Goal: Task Accomplishment & Management: Use online tool/utility

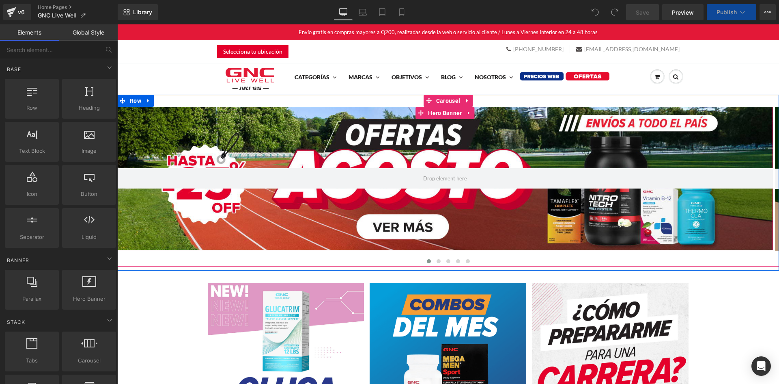
click at [405, 151] on div at bounding box center [445, 179] width 656 height 144
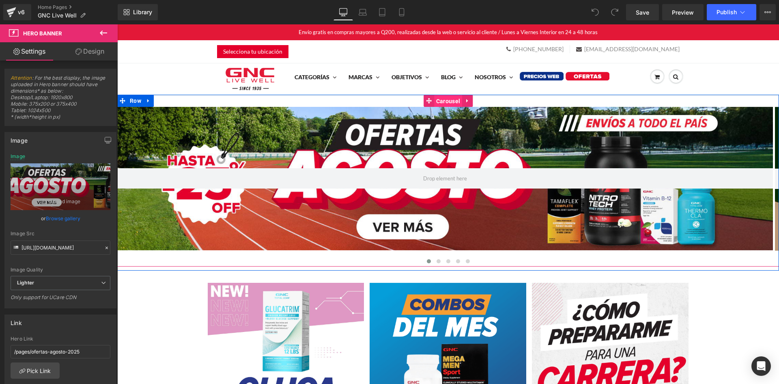
click at [445, 99] on span "Carousel" at bounding box center [448, 101] width 28 height 12
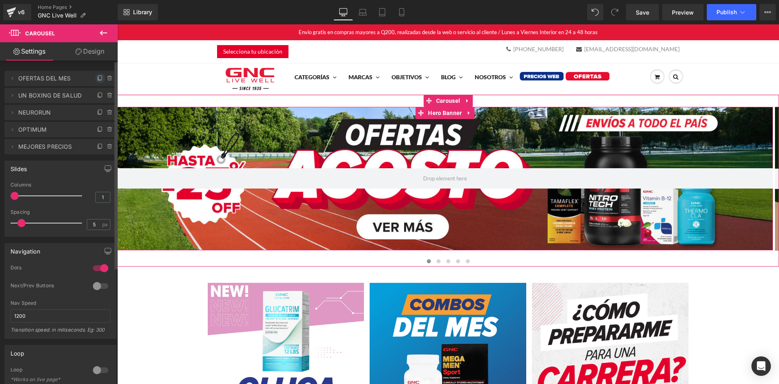
click at [98, 77] on icon at bounding box center [99, 79] width 3 height 4
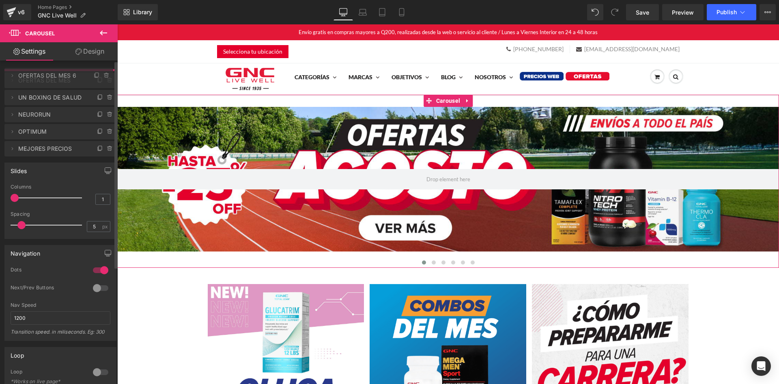
drag, startPoint x: 35, startPoint y: 96, endPoint x: 40, endPoint y: 76, distance: 20.4
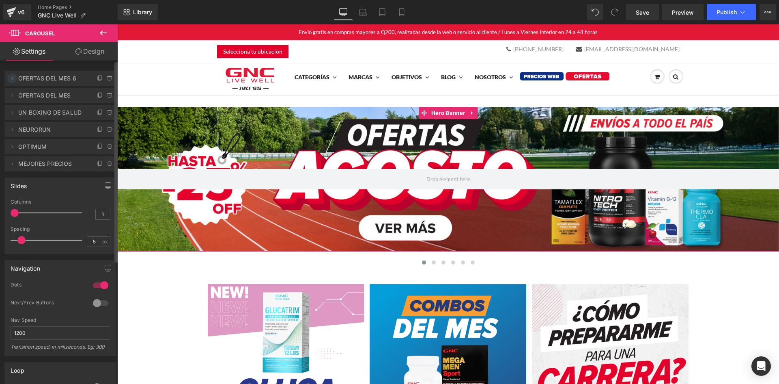
click at [10, 78] on icon at bounding box center [12, 78] width 6 height 6
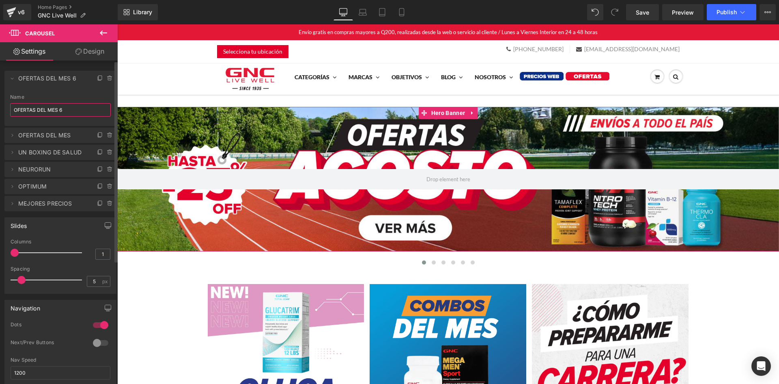
click at [26, 104] on input "OFERTAS DEL MES 6" at bounding box center [60, 109] width 101 height 13
type input "POWER DEALS"
click at [6, 78] on li "Delete Cancel POWER DEALS OFERTAS DEL MES 6 Name POWER DEALS" at bounding box center [60, 98] width 112 height 55
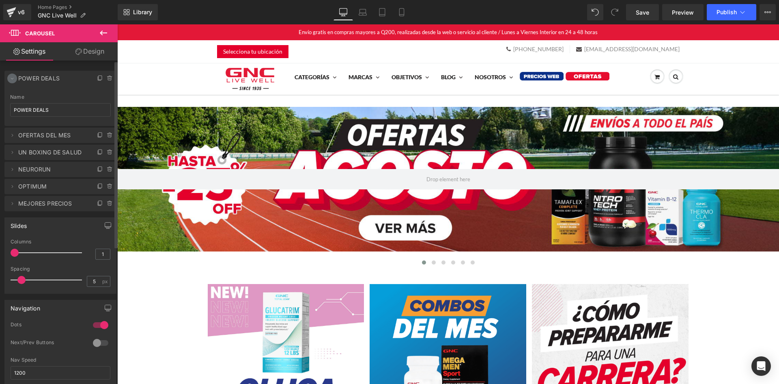
click at [8, 77] on span at bounding box center [12, 78] width 10 height 10
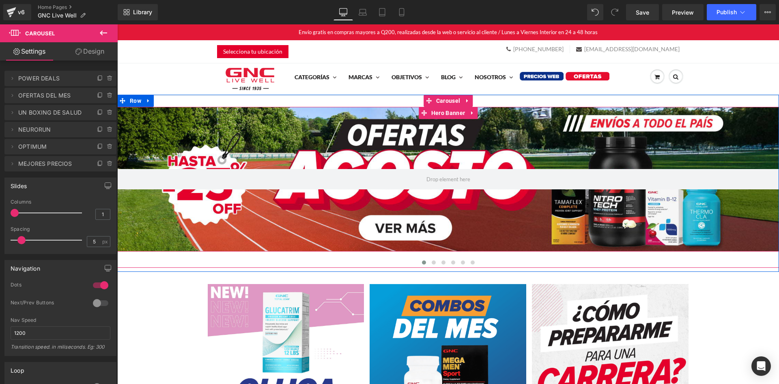
click at [191, 119] on div at bounding box center [448, 179] width 662 height 145
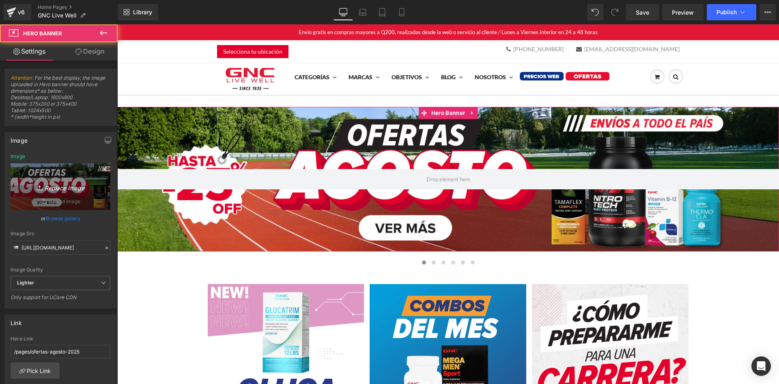
click at [42, 182] on icon "Replace Image" at bounding box center [60, 186] width 65 height 10
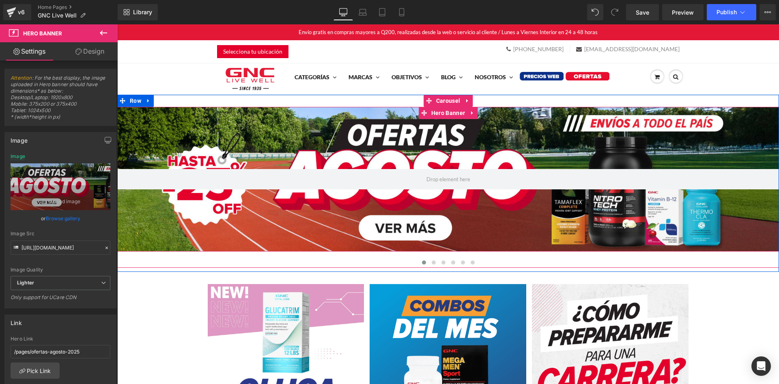
click at [272, 208] on div at bounding box center [448, 179] width 662 height 145
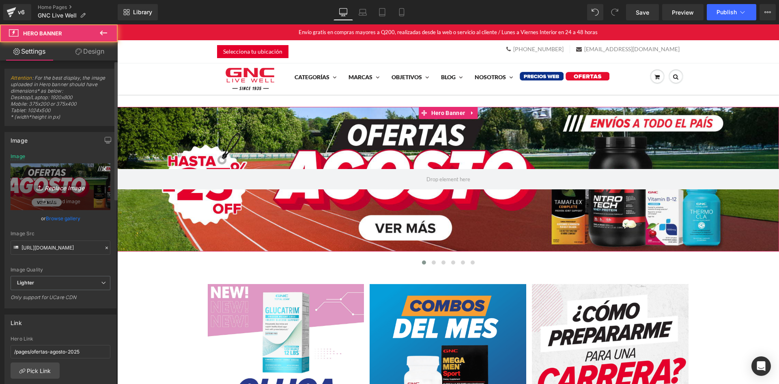
click at [75, 190] on icon "Replace Image" at bounding box center [60, 186] width 65 height 10
type input "C:\fakepath\BANNER - POWER DEALS desktop agosto.png"
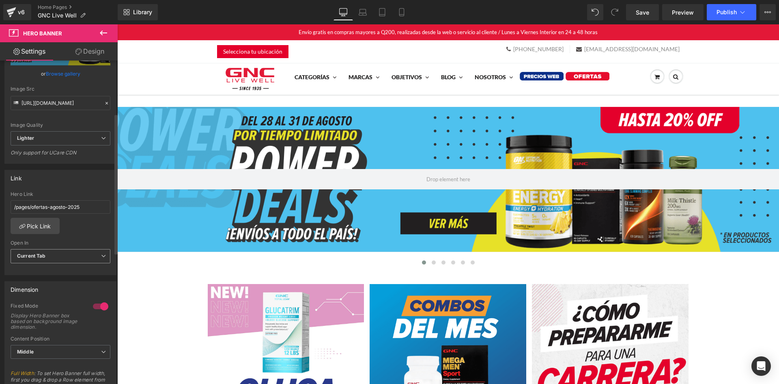
scroll to position [122, 0]
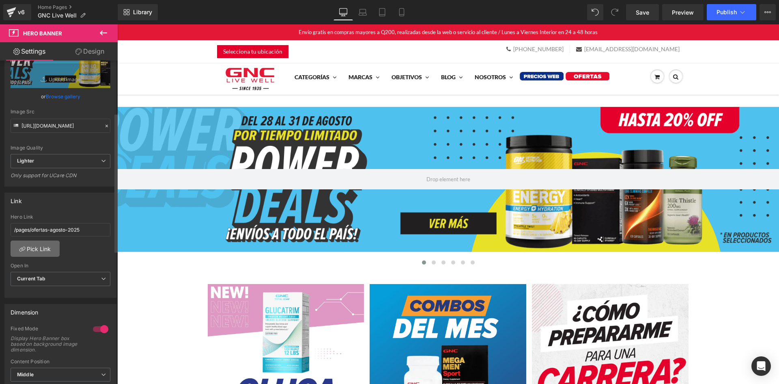
click at [36, 249] on link "Pick Link" at bounding box center [35, 248] width 49 height 16
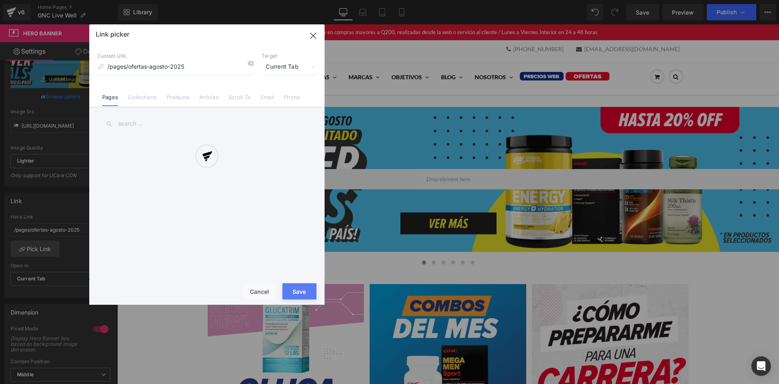
click at [141, 96] on div at bounding box center [206, 164] width 235 height 280
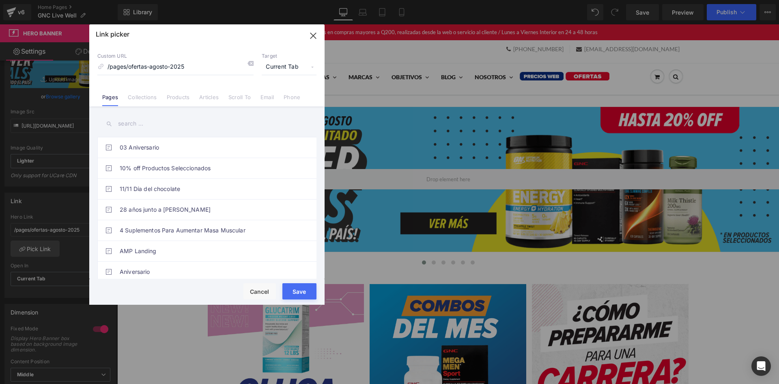
click at [141, 96] on link "Collections" at bounding box center [142, 100] width 29 height 12
click at [149, 125] on input "text" at bounding box center [206, 123] width 219 height 18
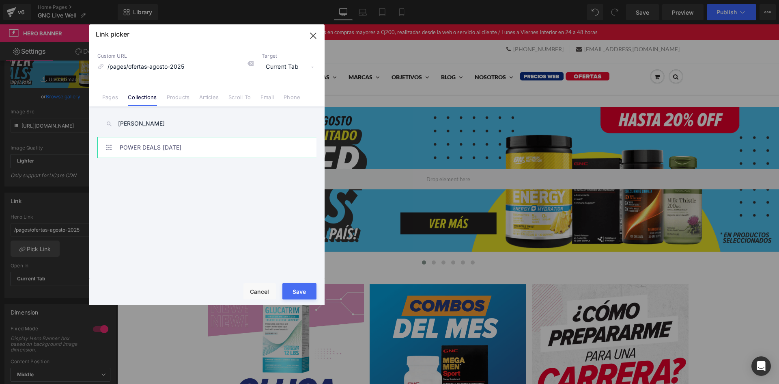
type input "[PERSON_NAME]"
click at [164, 151] on link "POWER DEALS [DATE]" at bounding box center [209, 147] width 179 height 20
click at [304, 289] on button "Save" at bounding box center [300, 291] width 34 height 16
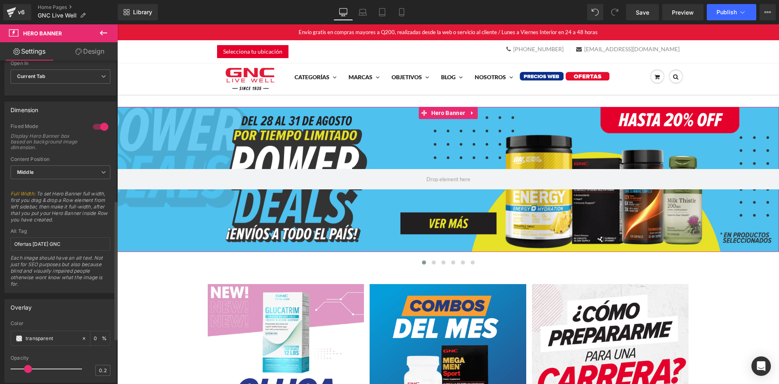
scroll to position [325, 0]
click at [51, 241] on input "Ofertas [DATE] GNC" at bounding box center [61, 242] width 100 height 13
type input "POWER DEALS [DATE] GNC"
click at [367, 11] on icon at bounding box center [363, 12] width 8 height 8
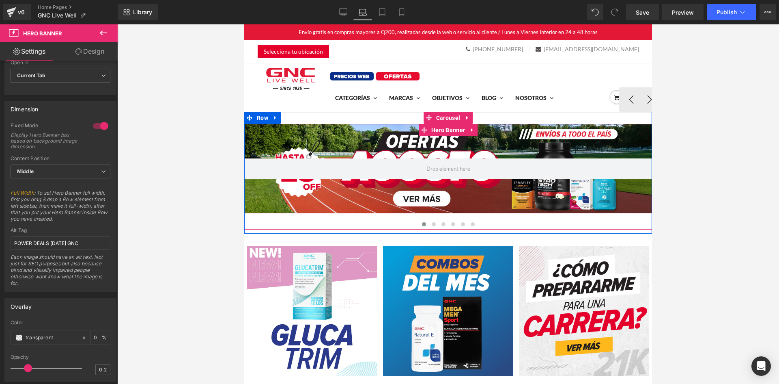
click at [403, 144] on div at bounding box center [448, 168] width 408 height 89
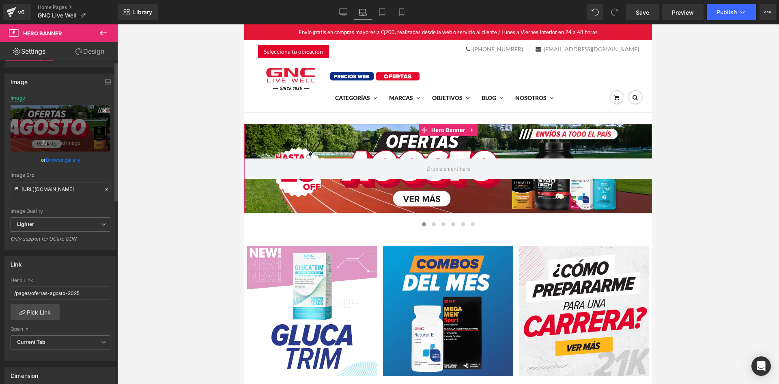
scroll to position [0, 0]
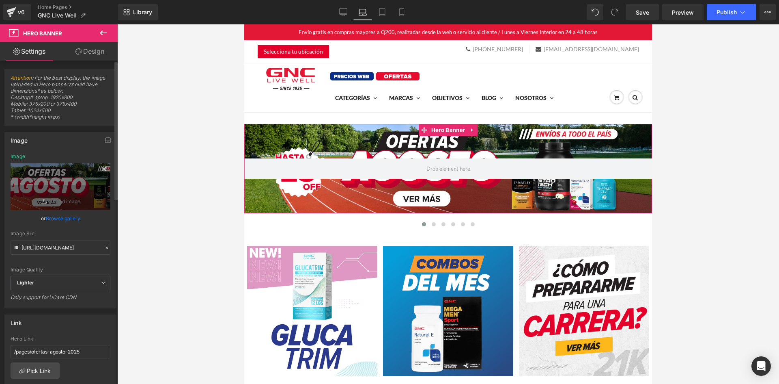
click at [66, 154] on div "Image Replace Image Upload image" at bounding box center [61, 181] width 100 height 56
click at [64, 176] on link "Replace Image" at bounding box center [61, 186] width 100 height 47
type input "C:\fakepath\BANNER - POWER DEALS desktop agosto.png"
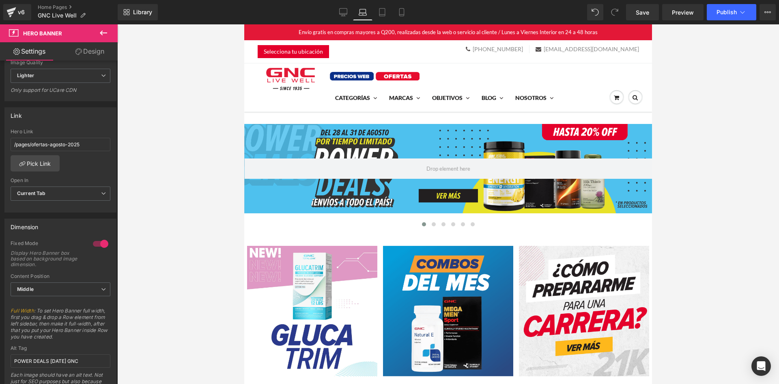
scroll to position [87, 0]
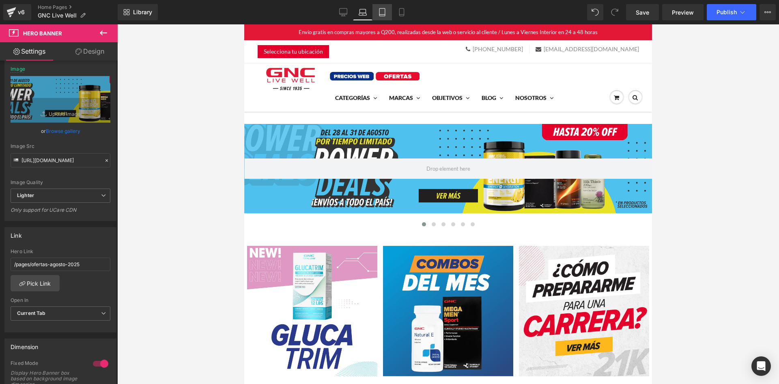
click at [385, 15] on icon at bounding box center [383, 15] width 6 height 0
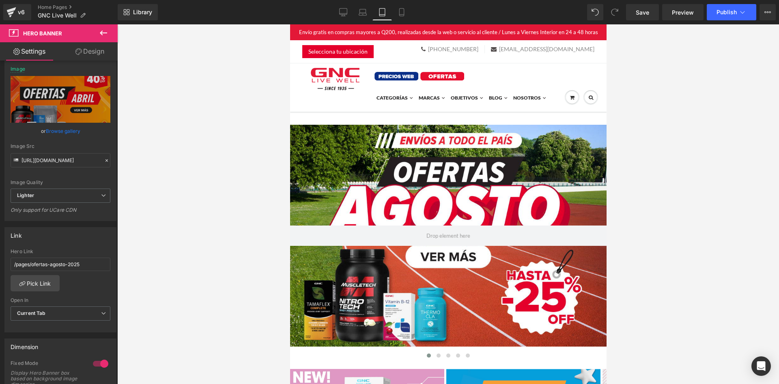
click at [401, 198] on div at bounding box center [448, 236] width 317 height 222
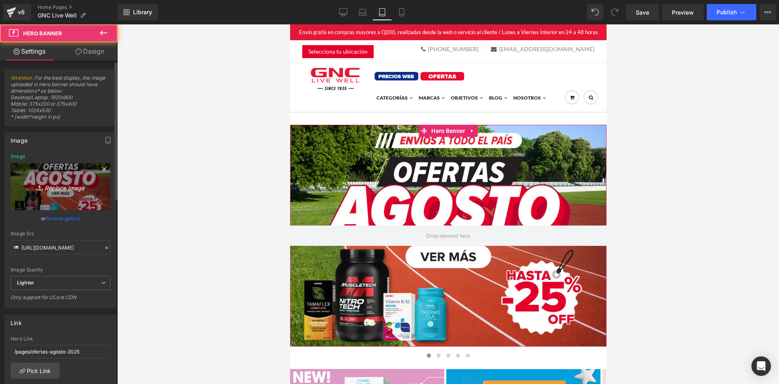
click at [58, 195] on link "Replace Image" at bounding box center [61, 186] width 100 height 47
type input "C:\fakepath\Banner mobile power deals.jpg"
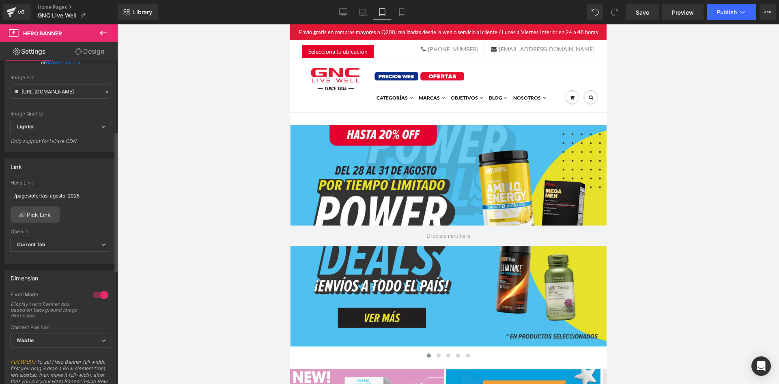
scroll to position [162, 0]
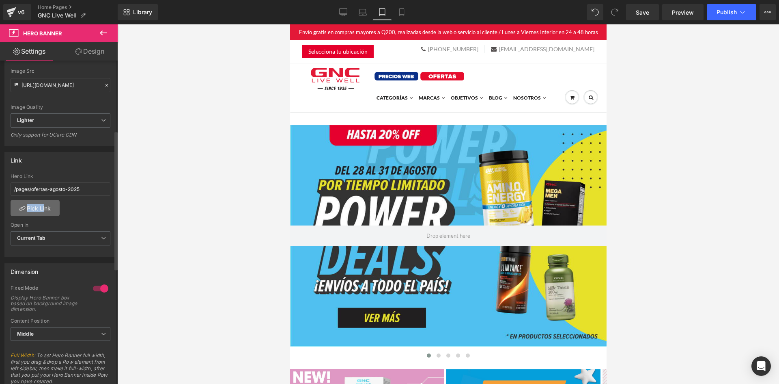
click at [43, 200] on div "/pages/ofertas-agosto-2025 Hero Link /pages/ofertas-agosto-2025 Pick Link Curre…" at bounding box center [60, 214] width 111 height 83
click at [45, 203] on link "Pick Link" at bounding box center [35, 208] width 49 height 16
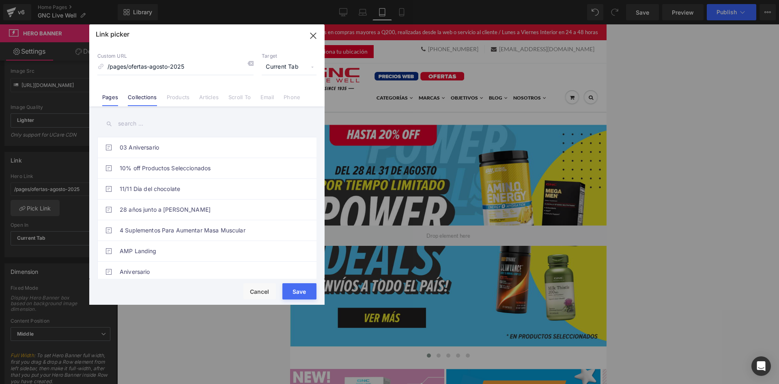
click at [154, 95] on link "Collections" at bounding box center [142, 100] width 29 height 12
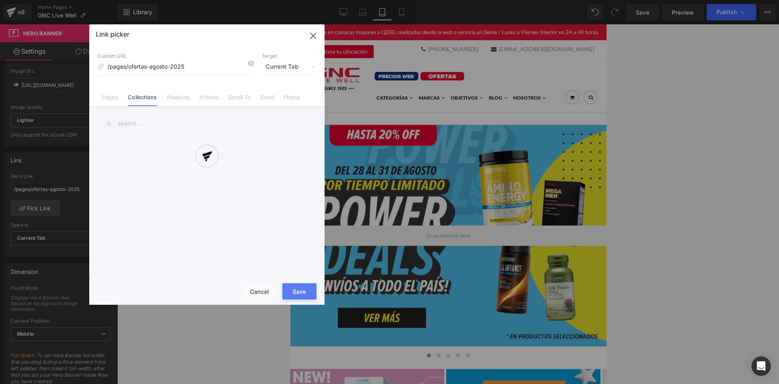
click at [151, 127] on div at bounding box center [206, 164] width 235 height 280
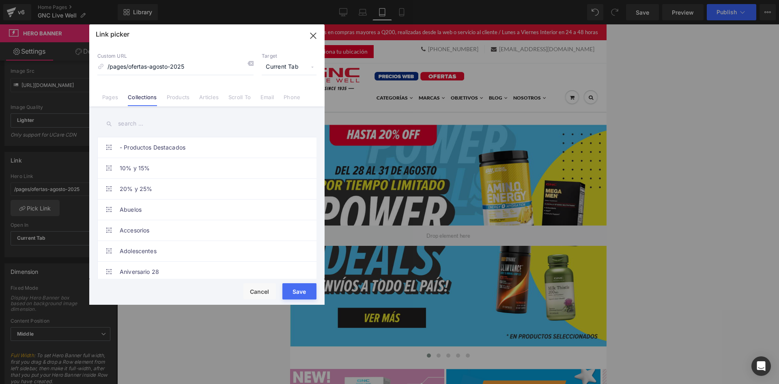
click at [10, 96] on input "text" at bounding box center [8, 93] width 4 height 4
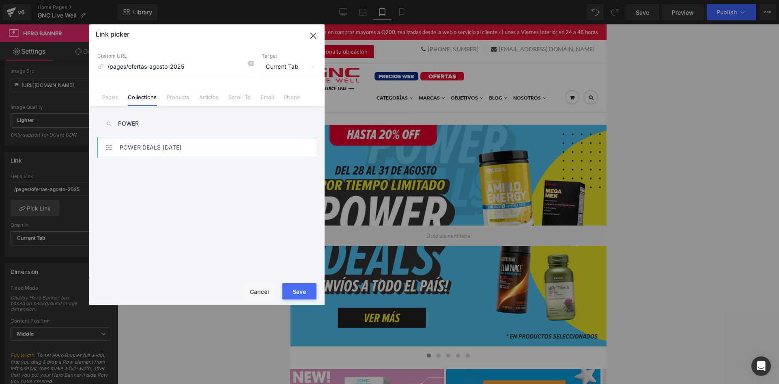
type input "POWER"
click at [0, 0] on link "POWER DEALS [DATE]" at bounding box center [0, 0] width 0 height 0
click at [301, 290] on button "Save" at bounding box center [300, 291] width 34 height 16
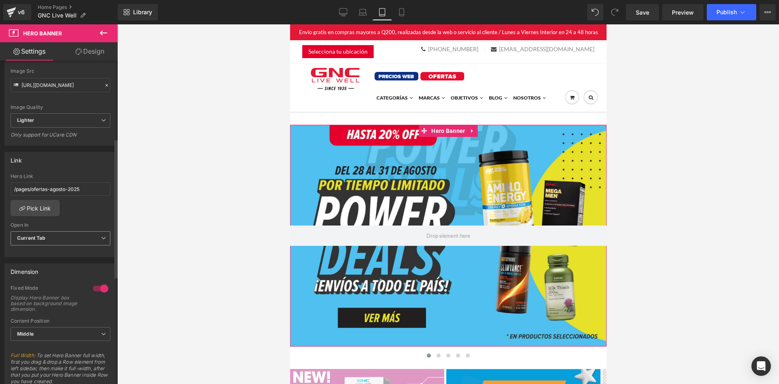
scroll to position [284, 0]
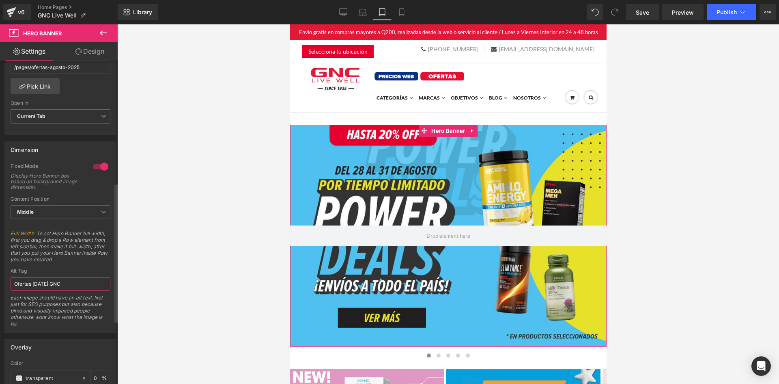
click at [34, 284] on input "Ofertas [DATE] GNC" at bounding box center [61, 283] width 100 height 13
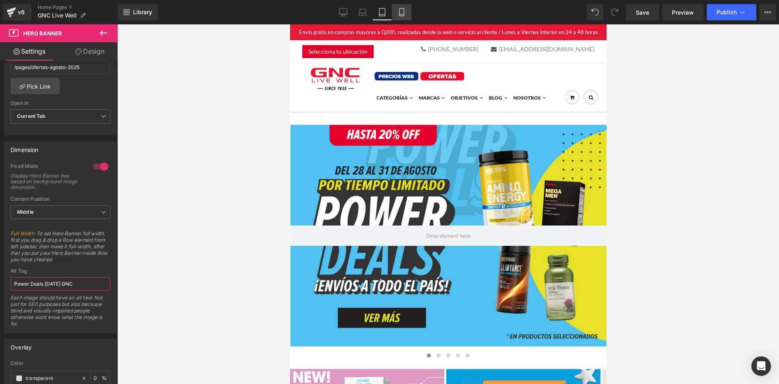
type input "Power Deals [DATE] GNC"
click at [401, 10] on icon at bounding box center [402, 12] width 8 height 8
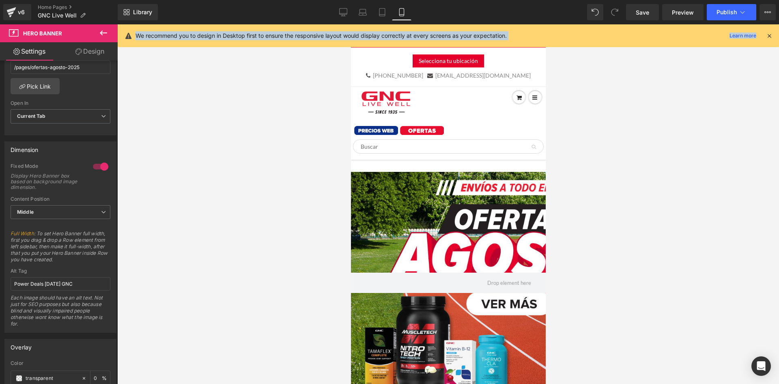
scroll to position [47, 0]
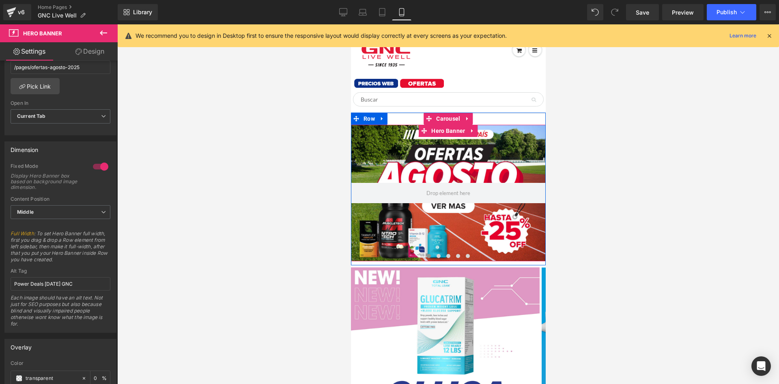
click at [427, 147] on div at bounding box center [448, 193] width 195 height 136
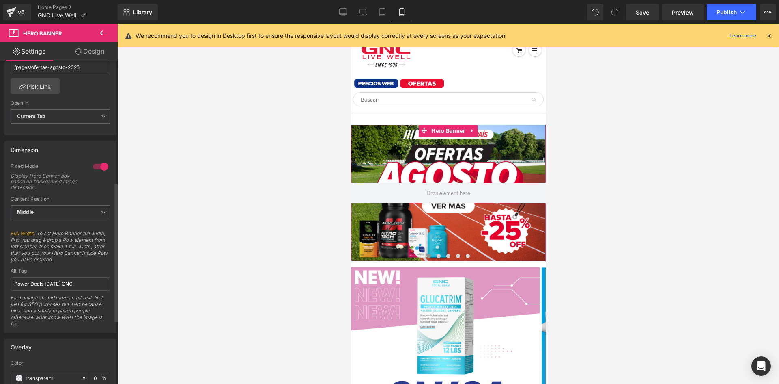
scroll to position [81, 0]
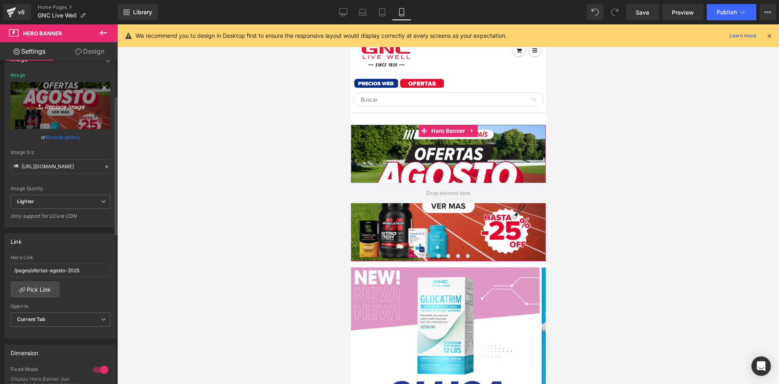
click at [68, 94] on link "Replace Image" at bounding box center [61, 105] width 100 height 47
type input "C:\fakepath\Banner mobile power deals.jpg"
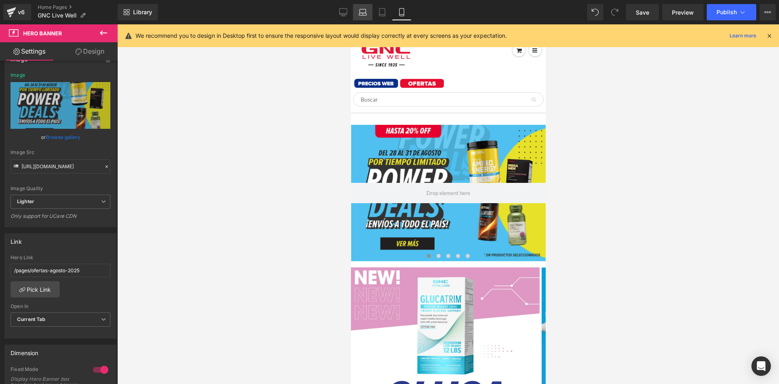
click at [361, 15] on icon at bounding box center [363, 14] width 8 height 2
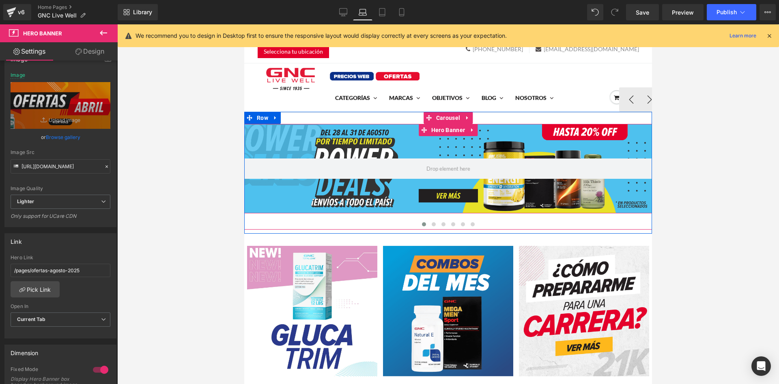
click at [377, 194] on div at bounding box center [448, 168] width 408 height 89
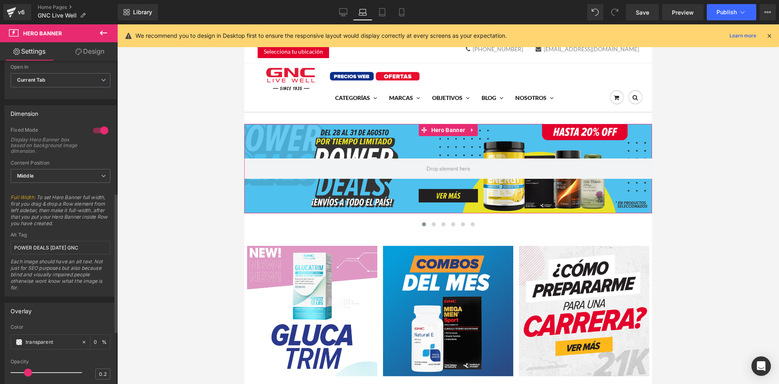
scroll to position [325, 0]
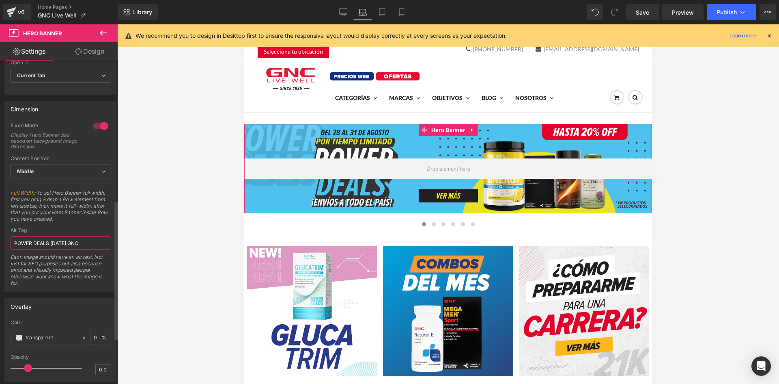
drag, startPoint x: 49, startPoint y: 244, endPoint x: 6, endPoint y: 242, distance: 42.7
click at [6, 242] on div "1 Fixed Mode Display Hero Banner box based on background image dimension. Top M…" at bounding box center [60, 207] width 111 height 170
type input "Power Deals [DATE] GNC"
click at [349, 12] on link "Desktop" at bounding box center [343, 12] width 19 height 16
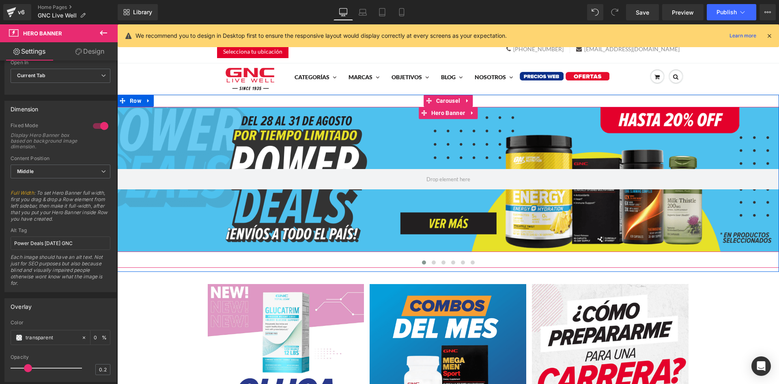
click at [391, 165] on div at bounding box center [448, 179] width 662 height 145
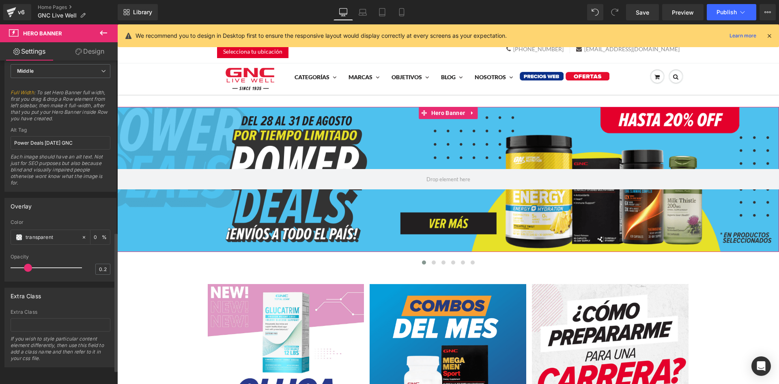
scroll to position [350, 0]
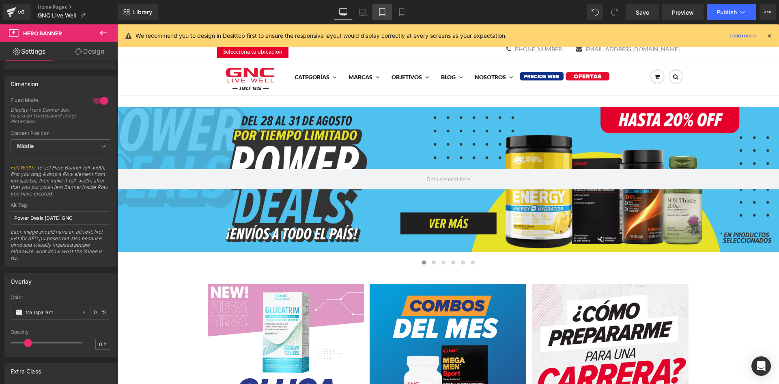
click at [383, 11] on icon at bounding box center [382, 12] width 8 height 8
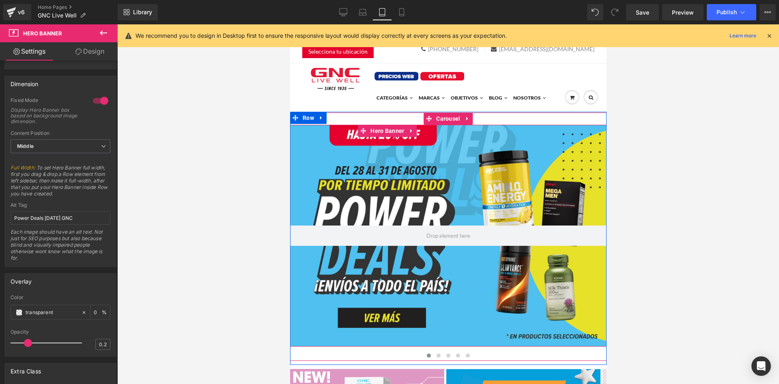
click at [416, 176] on div at bounding box center [448, 236] width 317 height 222
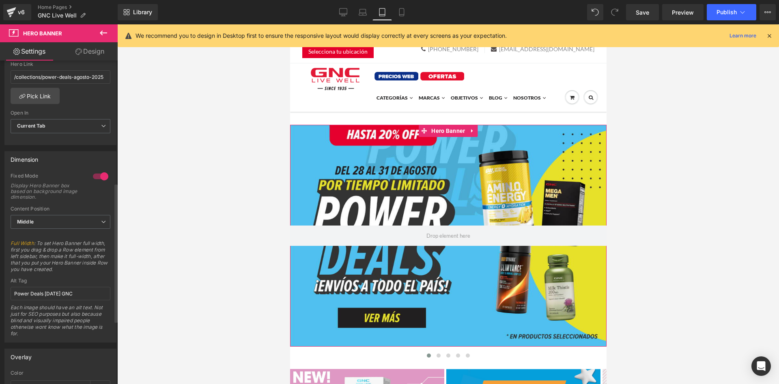
scroll to position [284, 0]
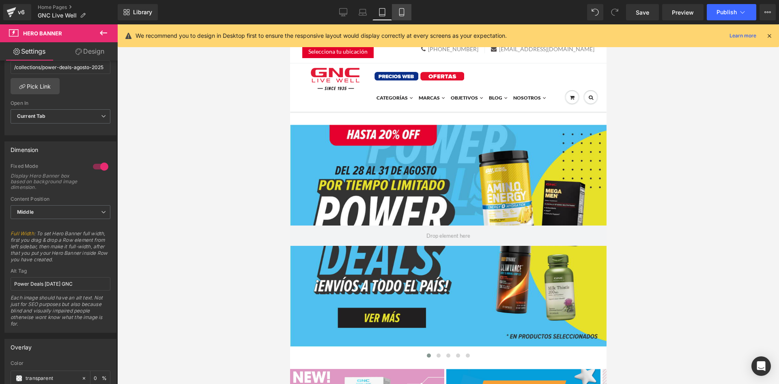
click at [401, 12] on icon at bounding box center [402, 12] width 8 height 8
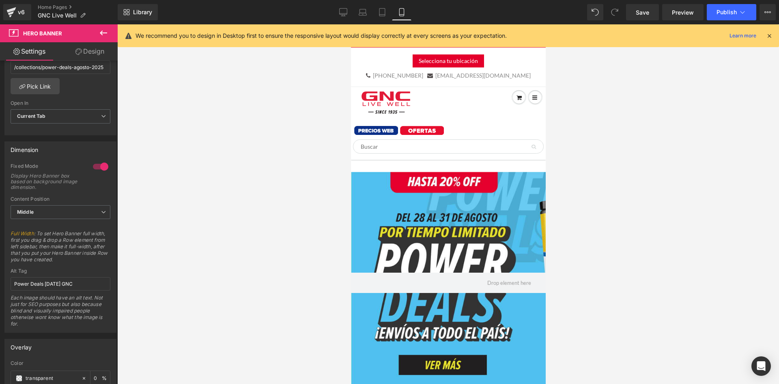
scroll to position [47, 0]
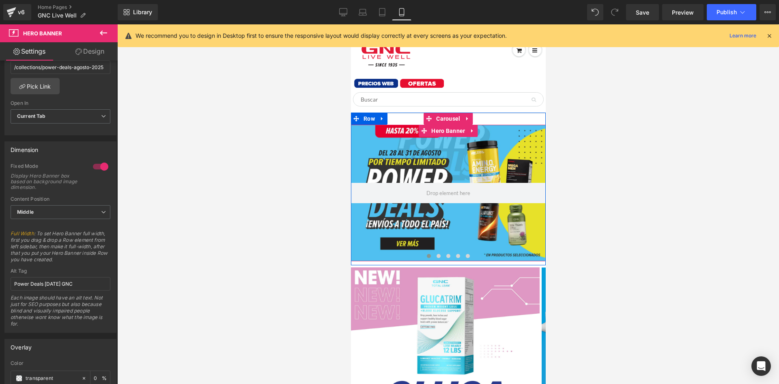
click at [443, 147] on div at bounding box center [448, 193] width 195 height 136
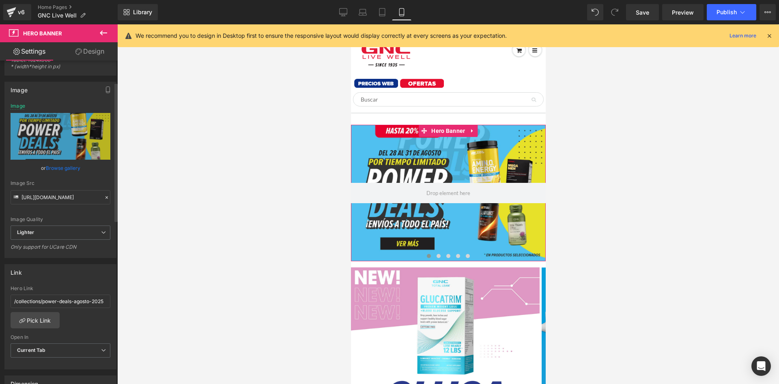
scroll to position [0, 0]
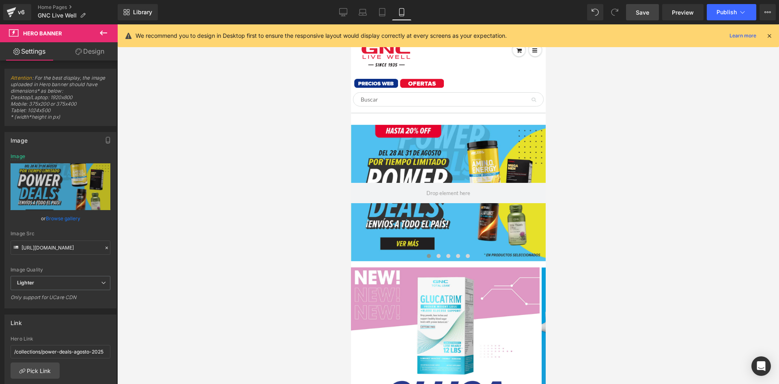
click at [638, 9] on span "Save" at bounding box center [642, 12] width 13 height 9
